Goal: Communication & Community: Ask a question

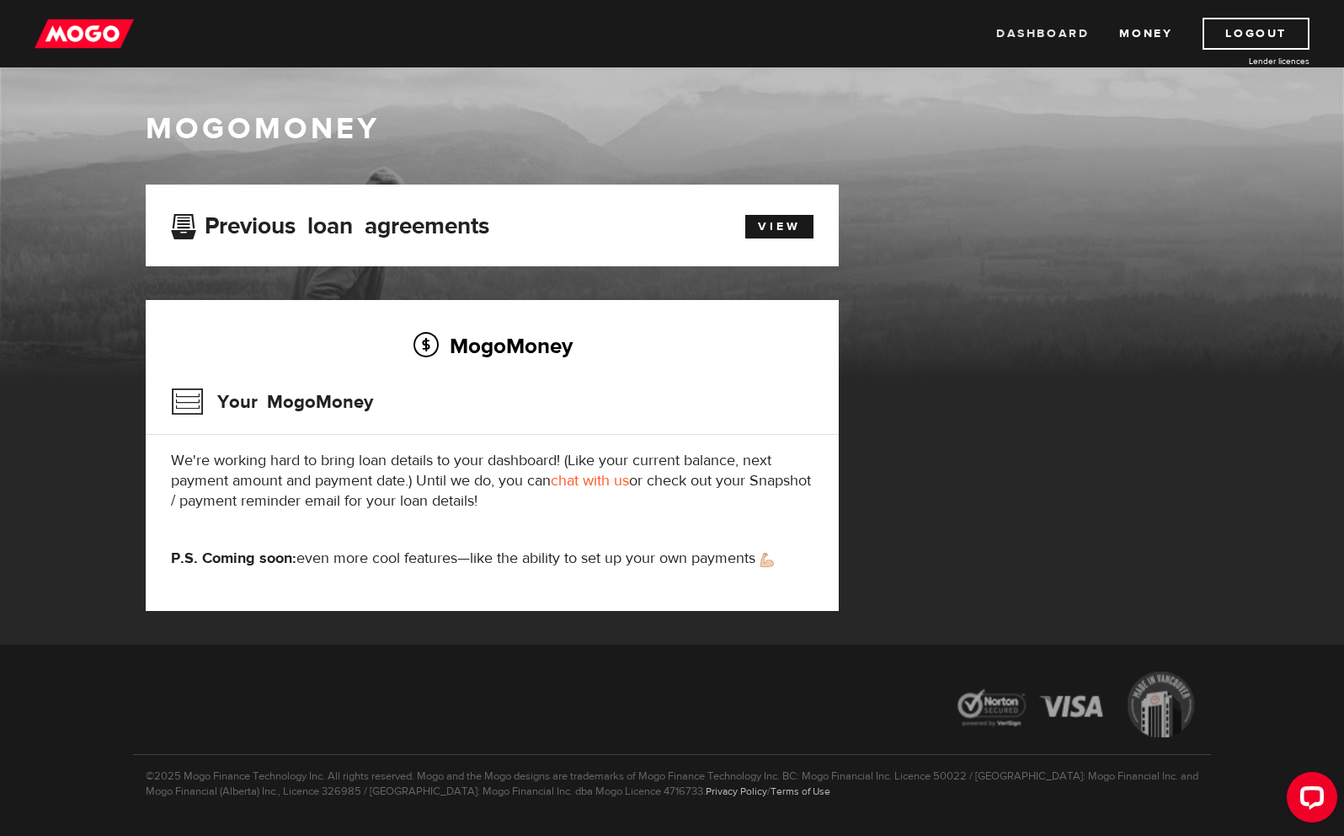
click at [1062, 35] on link "Dashboard" at bounding box center [1042, 34] width 93 height 32
click at [588, 479] on link "chat with us" at bounding box center [590, 480] width 78 height 19
click at [1062, 25] on link "Dashboard" at bounding box center [1042, 34] width 93 height 32
